Goal: Answer question/provide support: Share knowledge or assist other users

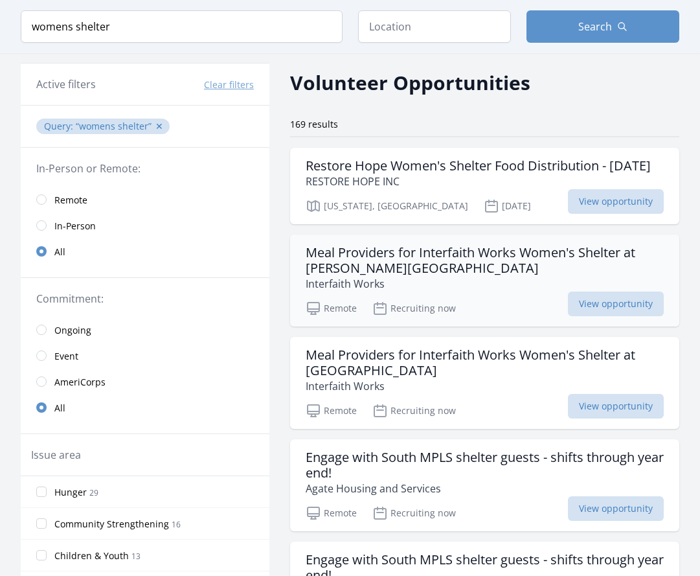
scroll to position [65, 0]
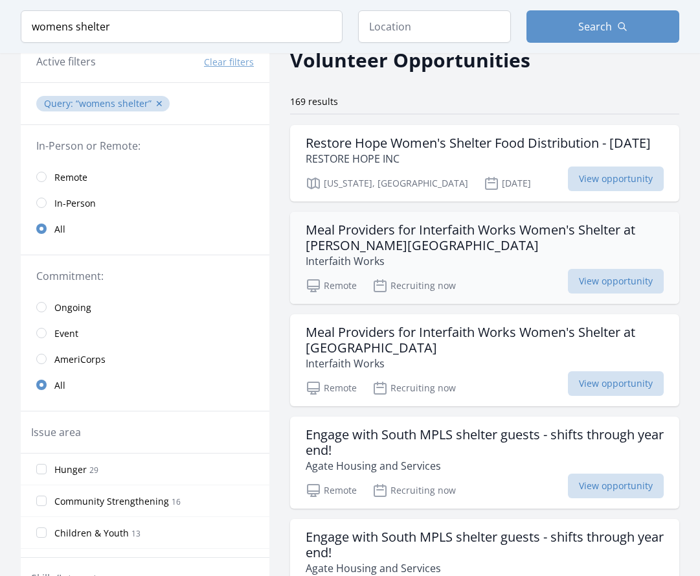
click at [475, 253] on h3 "Meal Providers for Interfaith Works Women's Shelter at [PERSON_NAME][GEOGRAPHIC…" at bounding box center [485, 237] width 358 height 31
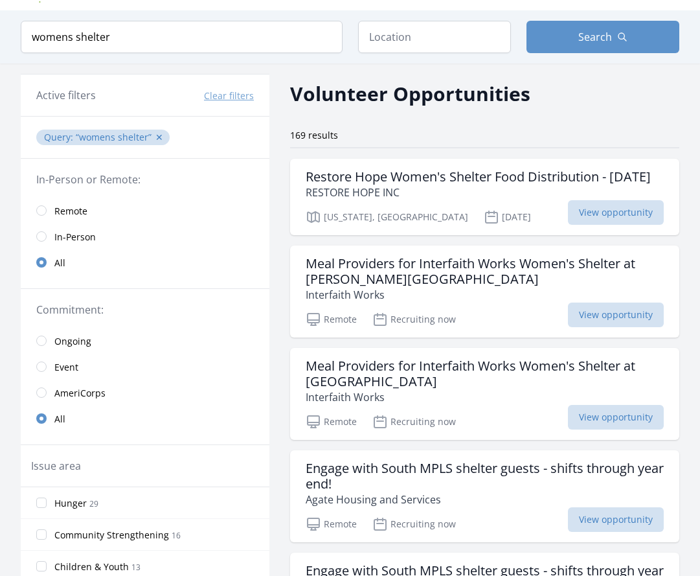
scroll to position [0, 0]
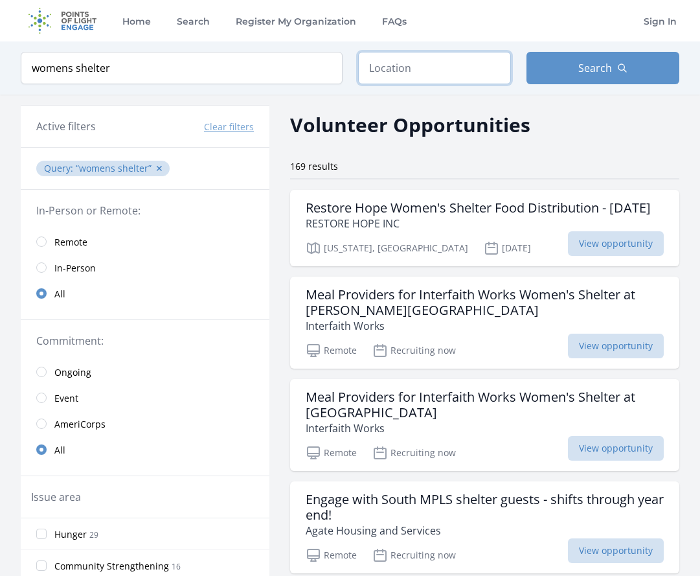
click at [440, 58] on input "text" at bounding box center [434, 68] width 153 height 32
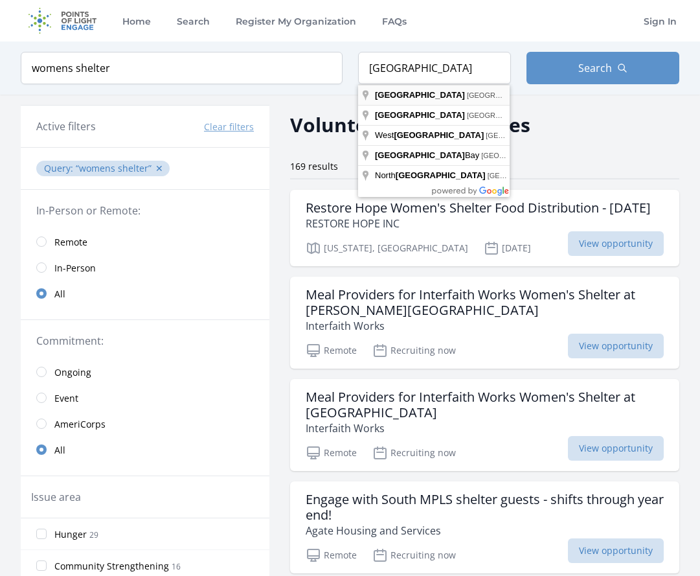
type input "Vancouver, WA, USA"
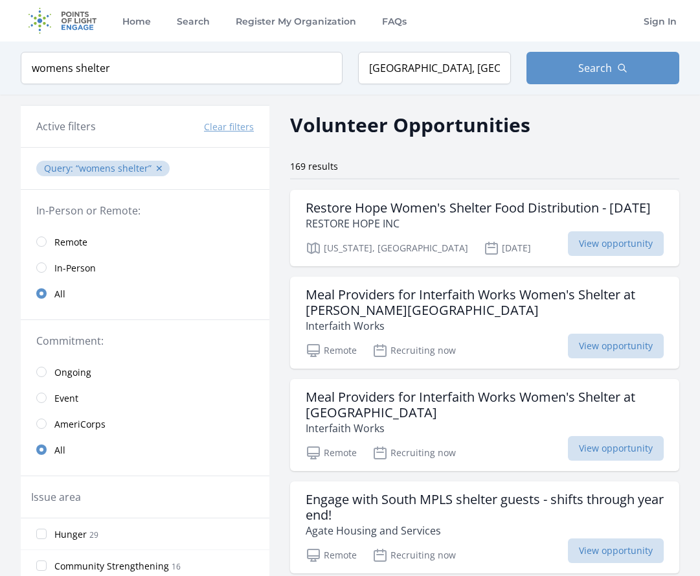
drag, startPoint x: 422, startPoint y: 87, endPoint x: 444, endPoint y: 90, distance: 21.6
click at [602, 76] on button "Search" at bounding box center [603, 68] width 153 height 32
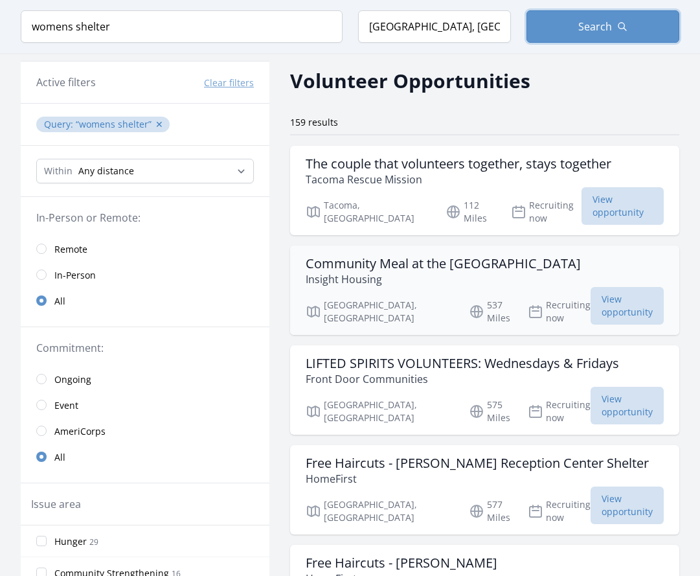
scroll to position [65, 0]
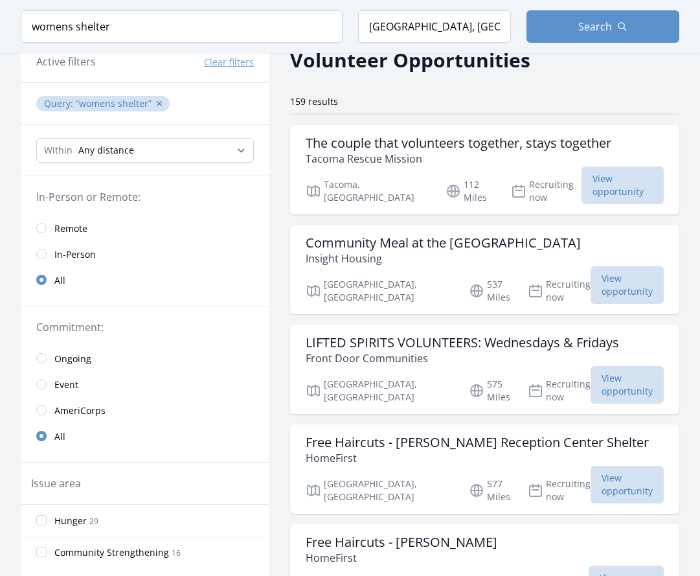
click at [78, 248] on span "In-Person" at bounding box center [74, 254] width 41 height 13
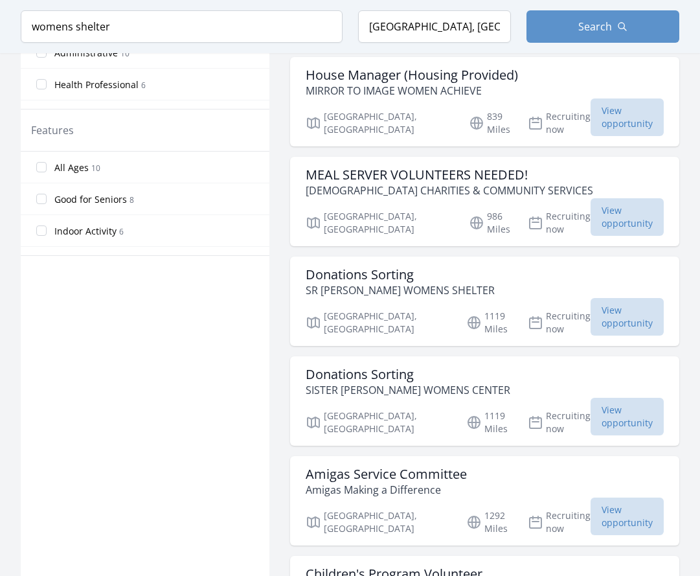
scroll to position [777, 0]
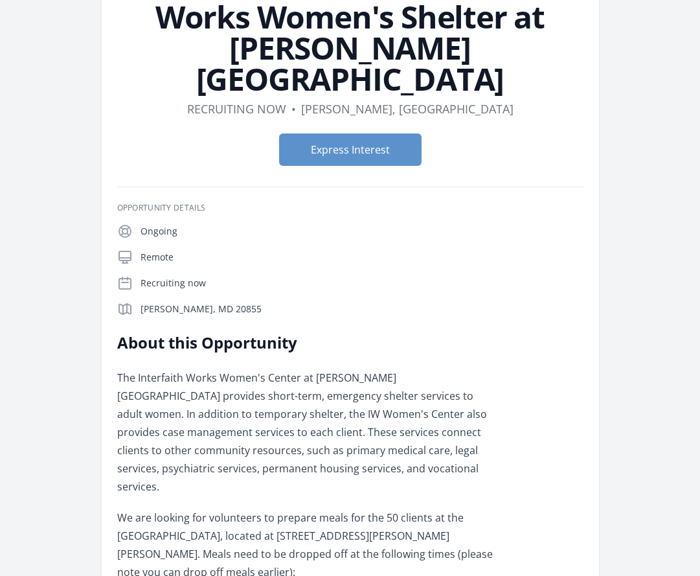
scroll to position [130, 0]
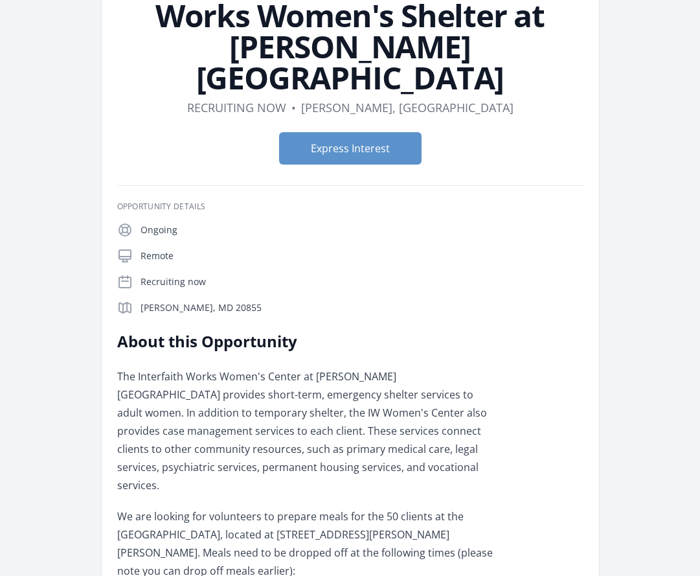
drag, startPoint x: 179, startPoint y: 220, endPoint x: 152, endPoint y: 222, distance: 27.3
click at [152, 249] on p "Remote" at bounding box center [362, 255] width 443 height 13
click at [169, 249] on p "Remote" at bounding box center [362, 255] width 443 height 13
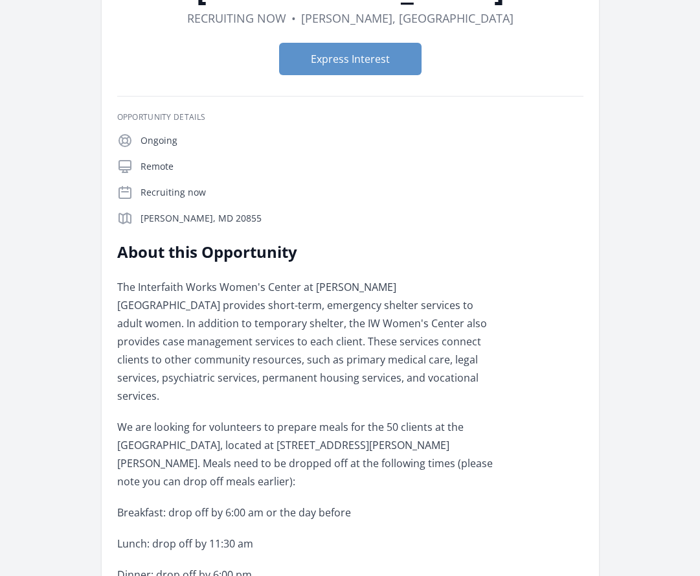
scroll to position [453, 0]
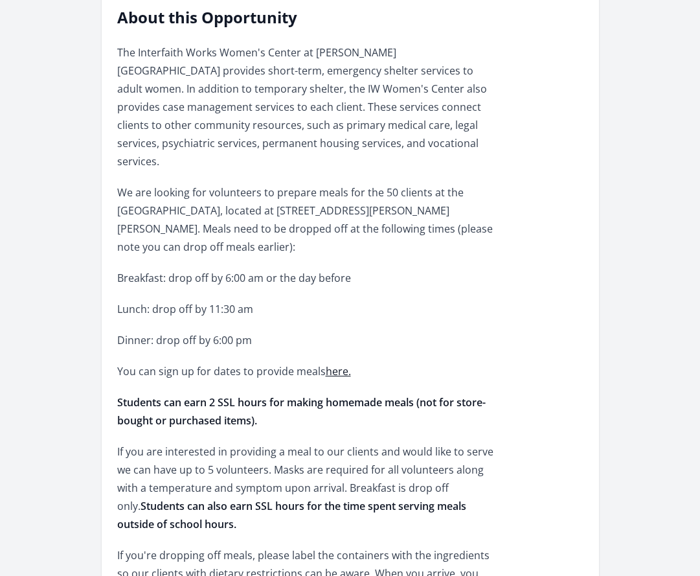
drag, startPoint x: 168, startPoint y: 229, endPoint x: 378, endPoint y: 229, distance: 209.2
click at [378, 269] on p "Breakfast: drop off by 6:00 am or the day before" at bounding box center [306, 278] width 379 height 18
click at [341, 269] on p "Breakfast: drop off by 6:00 am or the day before" at bounding box center [306, 278] width 379 height 18
drag, startPoint x: 312, startPoint y: 225, endPoint x: 166, endPoint y: 238, distance: 146.3
click at [166, 238] on div "The Interfaith Works Women's Center at [PERSON_NAME][GEOGRAPHIC_DATA] provides …" at bounding box center [306, 468] width 379 height 850
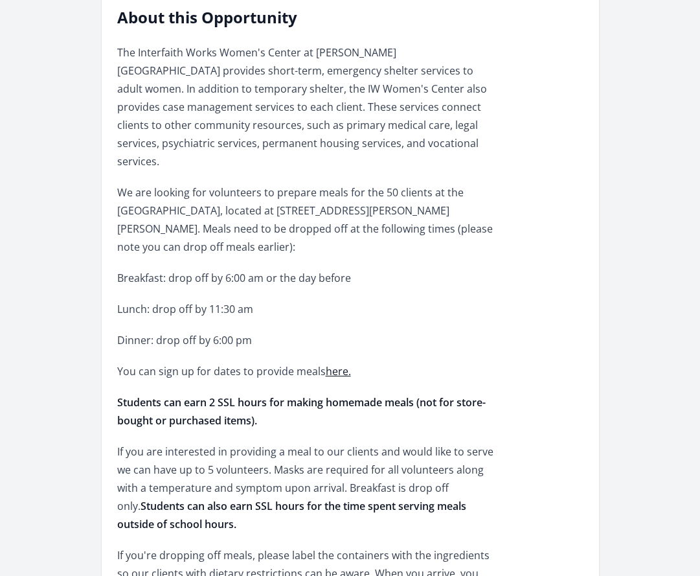
click at [168, 269] on p "Breakfast: drop off by 6:00 am or the day before" at bounding box center [306, 278] width 379 height 18
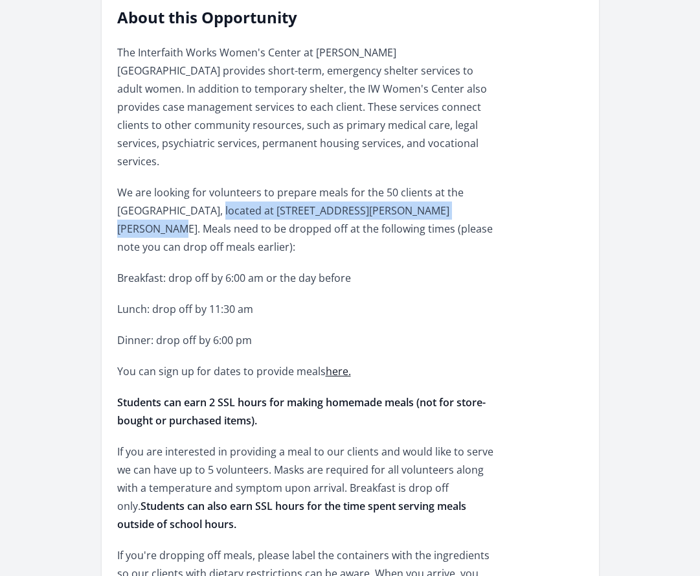
drag, startPoint x: 203, startPoint y: 163, endPoint x: 473, endPoint y: 163, distance: 270.1
click at [473, 183] on p "We are looking for volunteers to prepare meals for the 50 clients at the [GEOGR…" at bounding box center [306, 219] width 379 height 73
click at [419, 183] on p "We are looking for volunteers to prepare meals for the 50 clients at the [GEOGR…" at bounding box center [306, 219] width 379 height 73
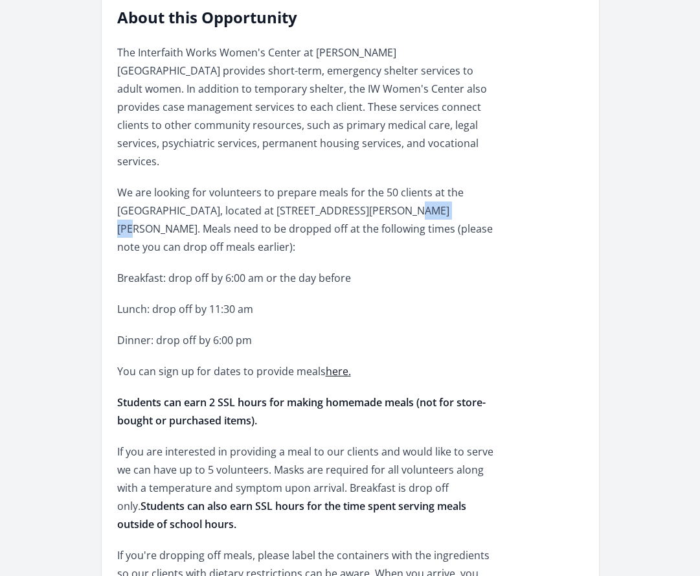
click at [419, 183] on p "We are looking for volunteers to prepare meals for the 50 clients at the [GEOGR…" at bounding box center [306, 219] width 379 height 73
drag, startPoint x: 419, startPoint y: 165, endPoint x: 363, endPoint y: 169, distance: 56.5
click at [363, 183] on p "We are looking for volunteers to prepare meals for the 50 clients at the [GEOGR…" at bounding box center [306, 219] width 379 height 73
